Goal: Information Seeking & Learning: Learn about a topic

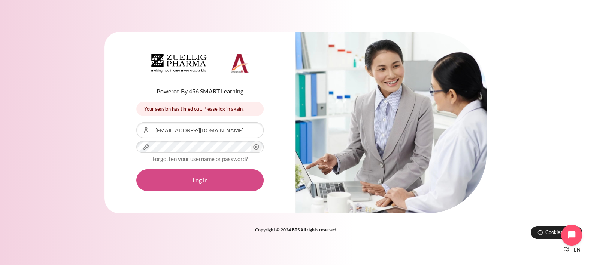
click at [180, 177] on button "Log in" at bounding box center [199, 181] width 127 height 22
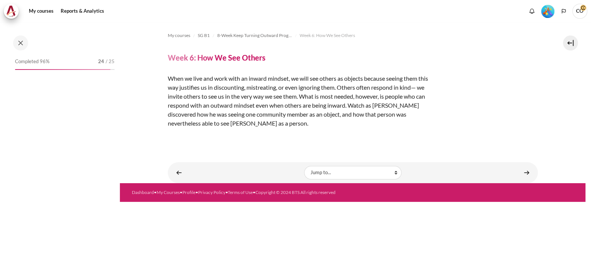
scroll to position [834, 0]
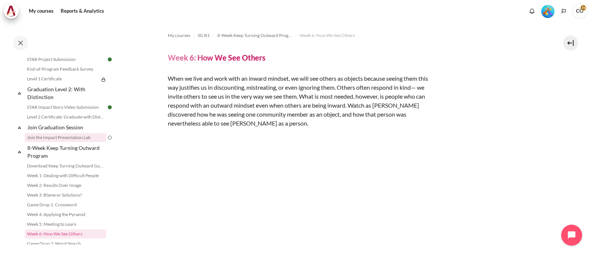
click at [57, 133] on link "Join the Impact Presentation Lab" at bounding box center [66, 137] width 82 height 9
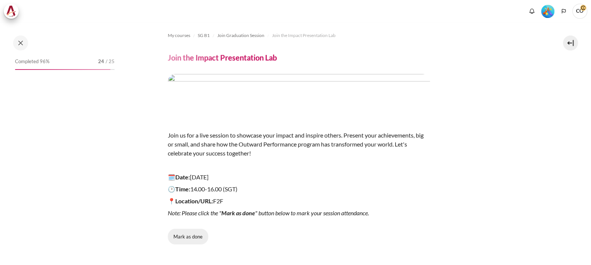
click at [188, 229] on button "Mark as done" at bounding box center [188, 237] width 40 height 16
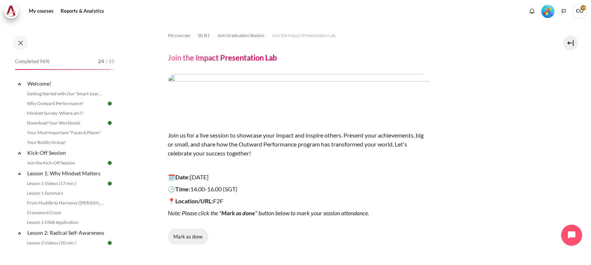
click at [183, 229] on button "Mark as done" at bounding box center [188, 237] width 40 height 16
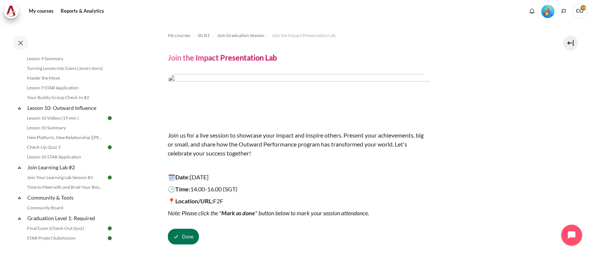
scroll to position [14, 0]
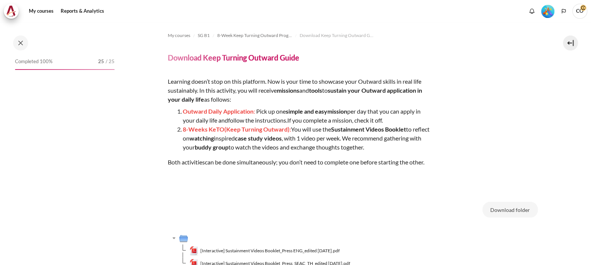
scroll to position [831, 0]
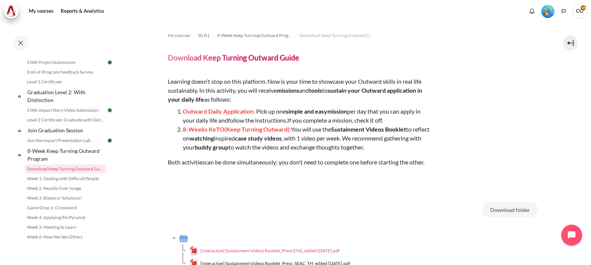
click at [258, 248] on span "[Interactive] Sustainment Videos Booklet_Press ENG_edited July 2023.pdf" at bounding box center [269, 251] width 139 height 7
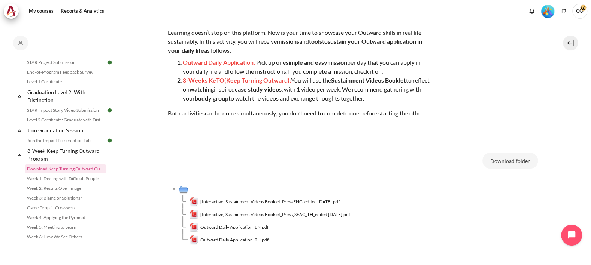
scroll to position [49, 0]
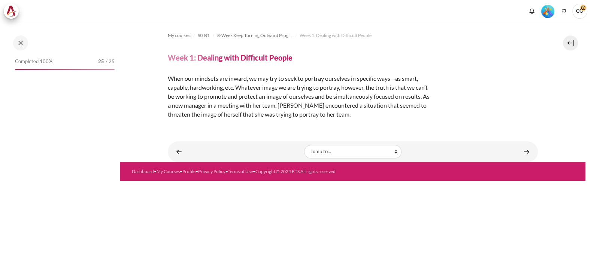
scroll to position [834, 0]
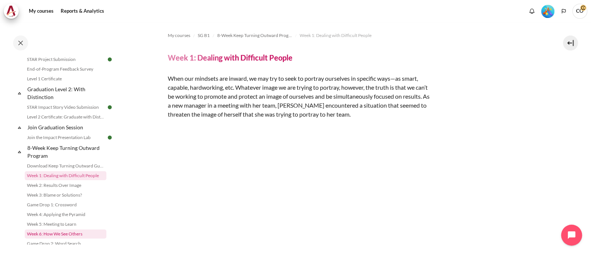
click at [80, 230] on link "Week 6: How We See Others" at bounding box center [66, 234] width 82 height 9
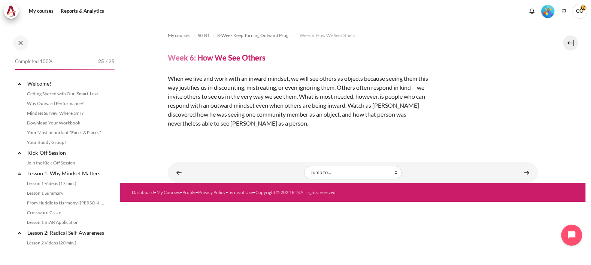
scroll to position [834, 0]
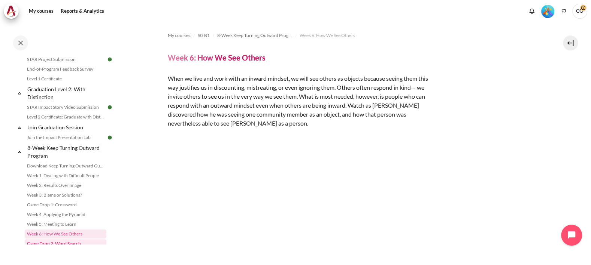
click at [76, 240] on link "Game Drop 2: Word Search" at bounding box center [66, 244] width 82 height 9
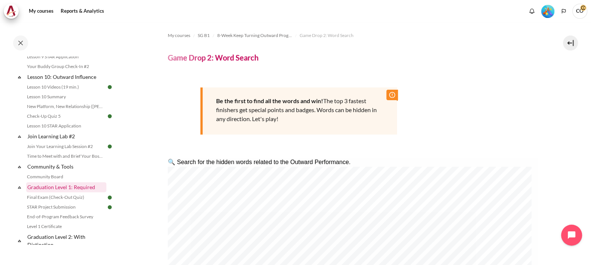
scroll to position [741, 0]
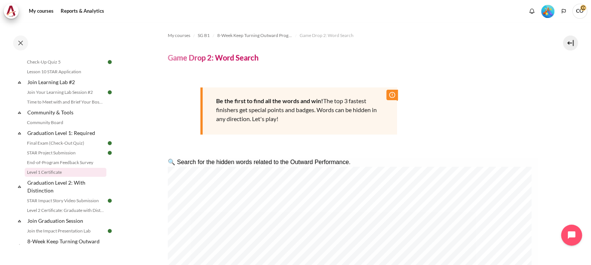
click at [57, 168] on link "Level 1 Certificate" at bounding box center [66, 172] width 82 height 9
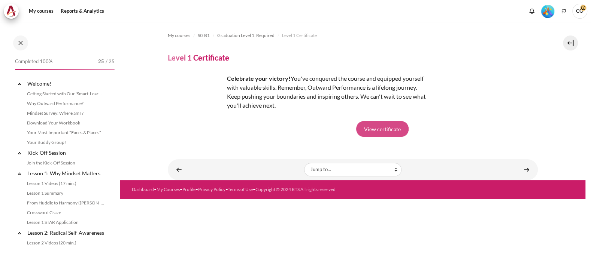
scroll to position [746, 0]
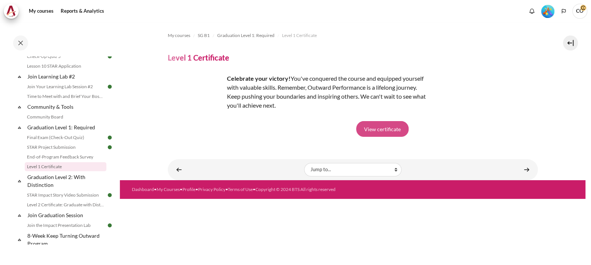
click at [376, 121] on link "View certificate" at bounding box center [382, 129] width 52 height 16
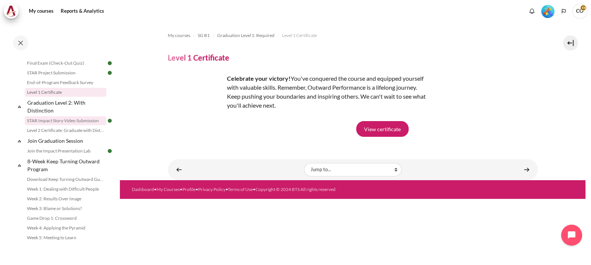
scroll to position [834, 0]
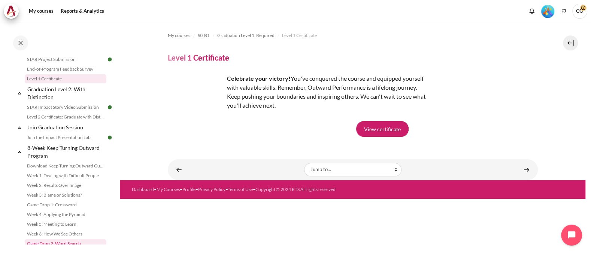
click at [67, 240] on link "Game Drop 2: Word Search" at bounding box center [66, 244] width 82 height 9
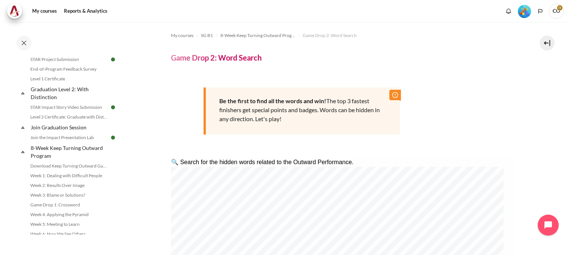
scroll to position [834, 0]
